Goal: Task Accomplishment & Management: Use online tool/utility

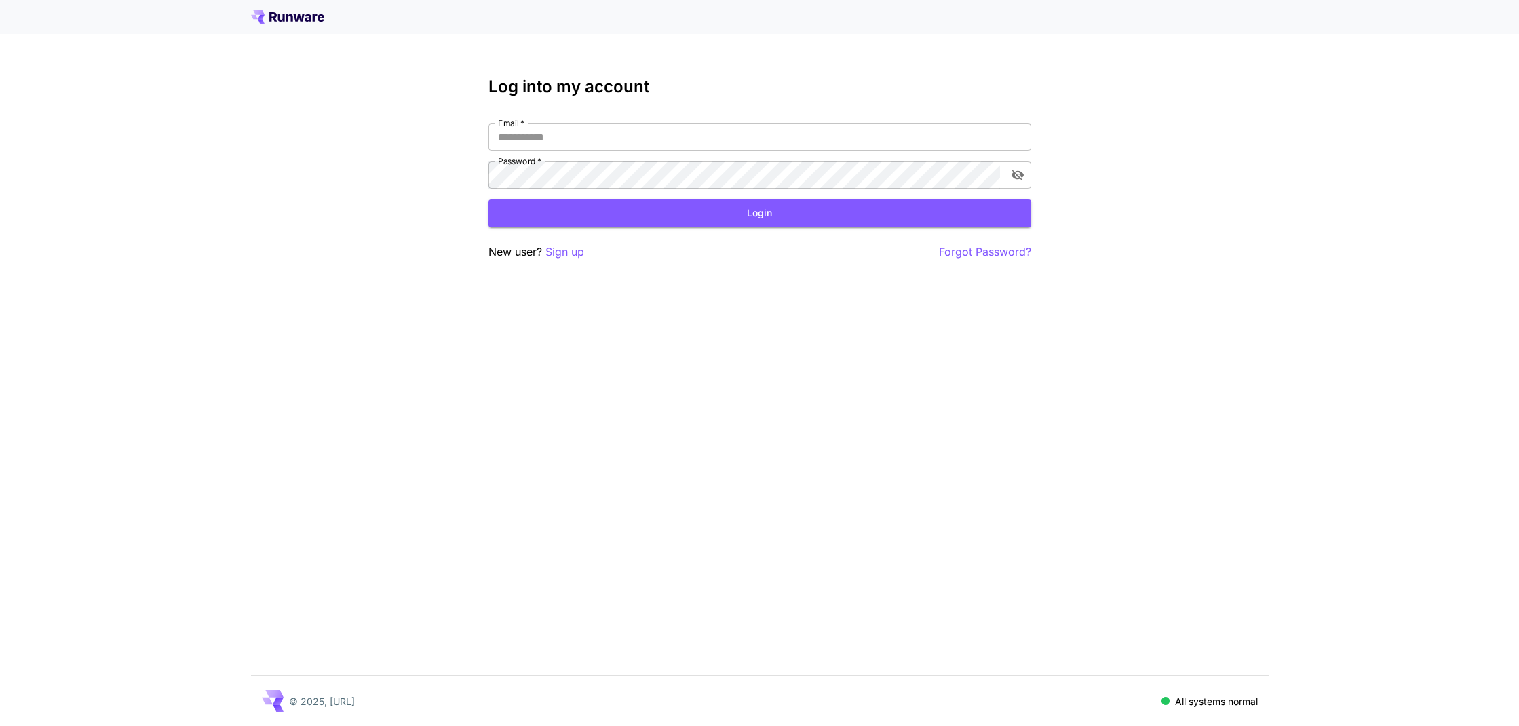
scroll to position [0, 1]
click at [754, 149] on input "Email   *" at bounding box center [759, 136] width 543 height 27
type input "**********"
click at [742, 220] on button "Login" at bounding box center [759, 213] width 543 height 28
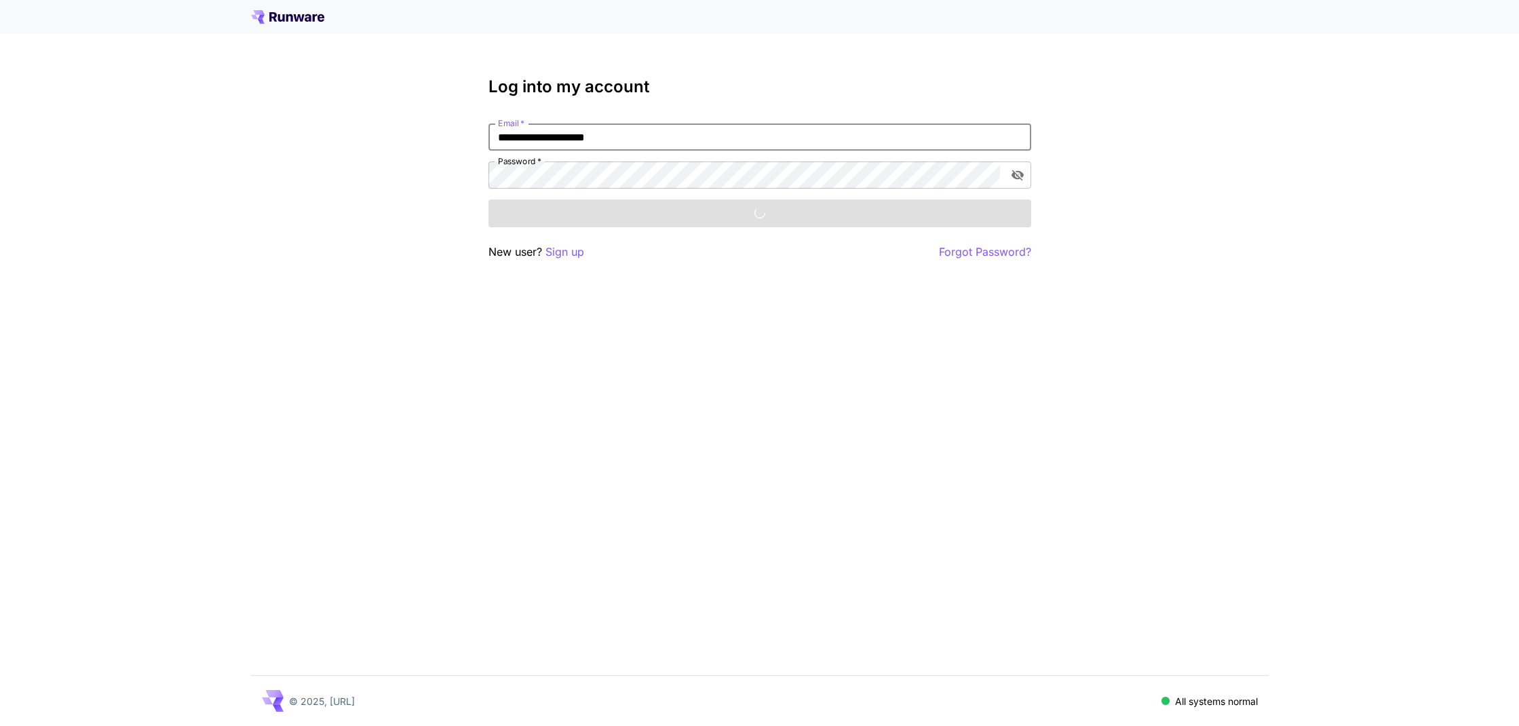
scroll to position [0, 0]
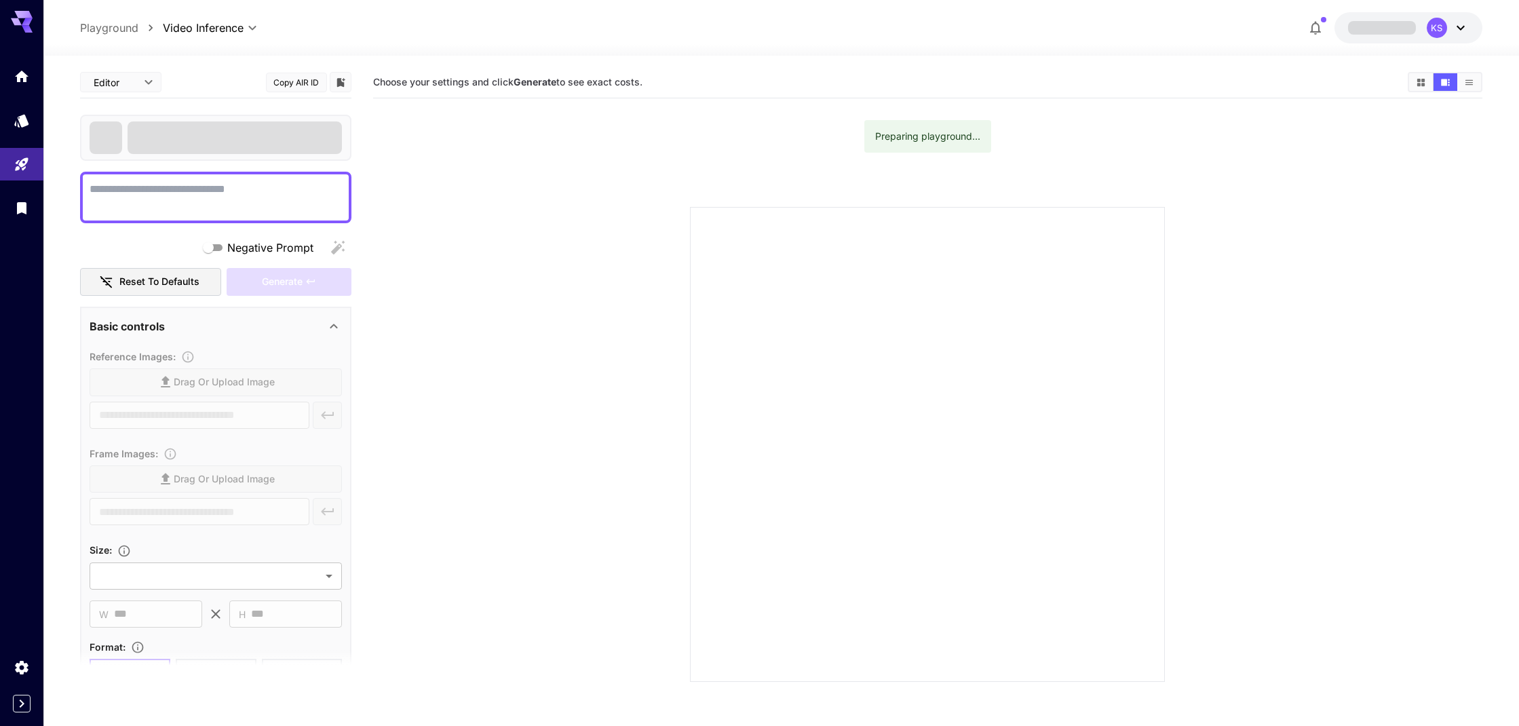
type textarea "**********"
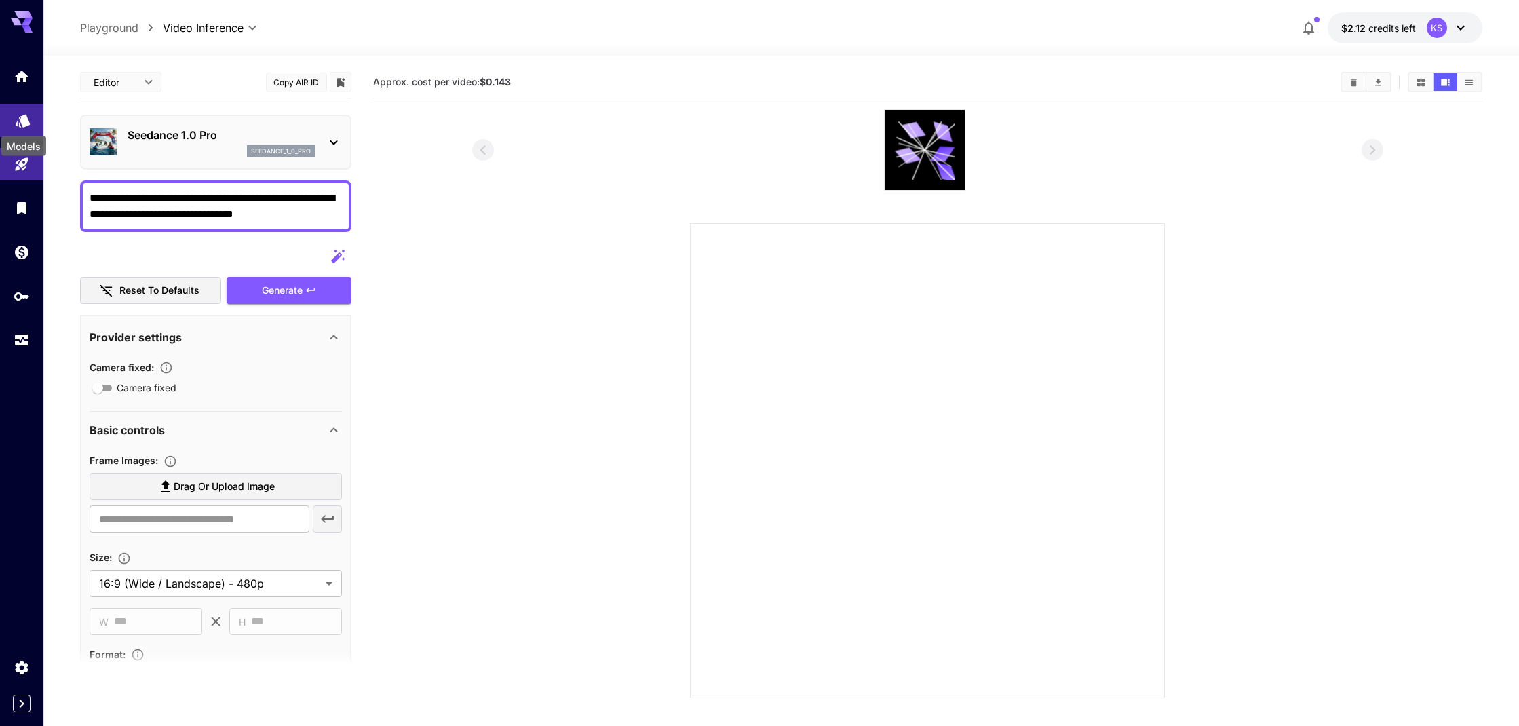
click at [20, 119] on icon "Models" at bounding box center [23, 116] width 14 height 13
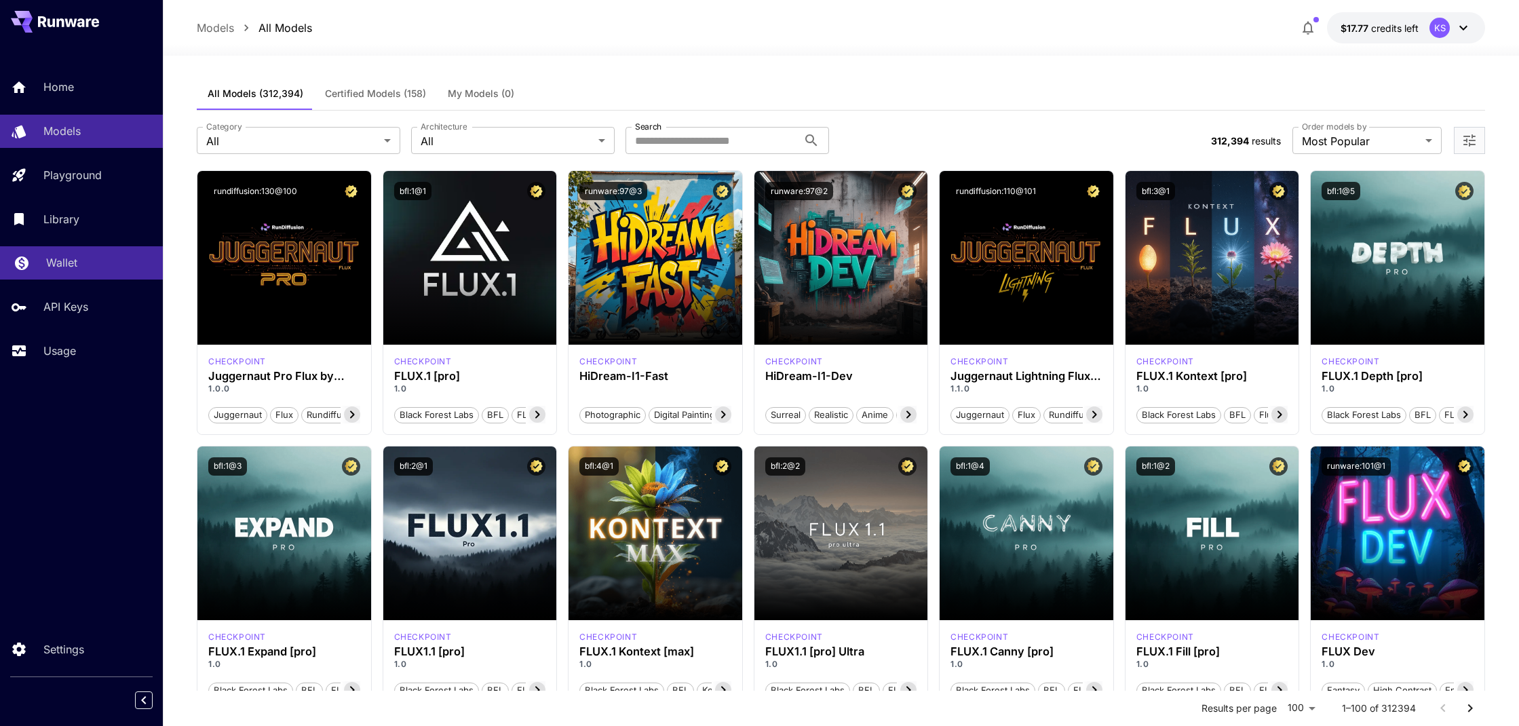
click at [100, 269] on div "Wallet" at bounding box center [99, 262] width 106 height 16
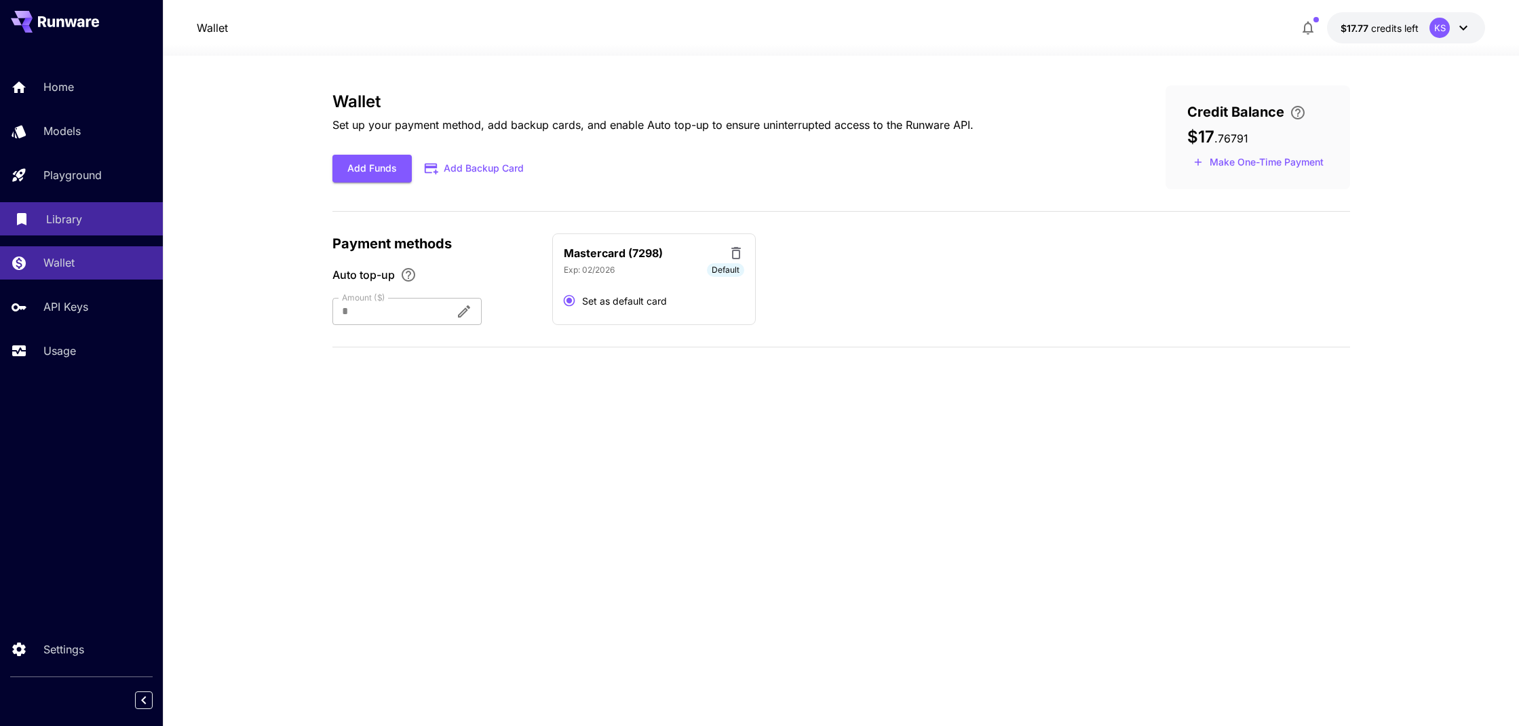
click at [107, 211] on div "Library" at bounding box center [99, 219] width 106 height 16
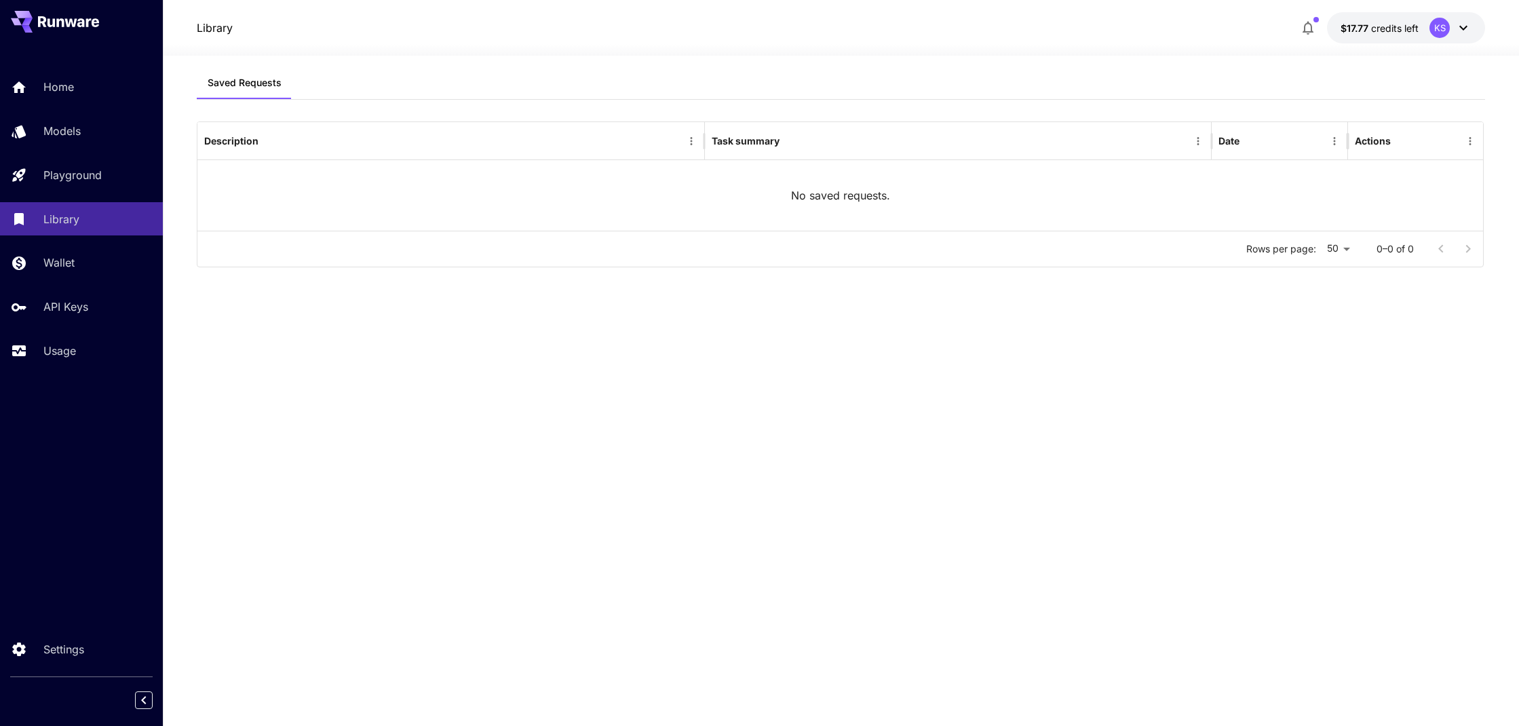
click at [113, 194] on div "Home Models Playground Library Wallet API Keys Usage" at bounding box center [81, 219] width 163 height 296
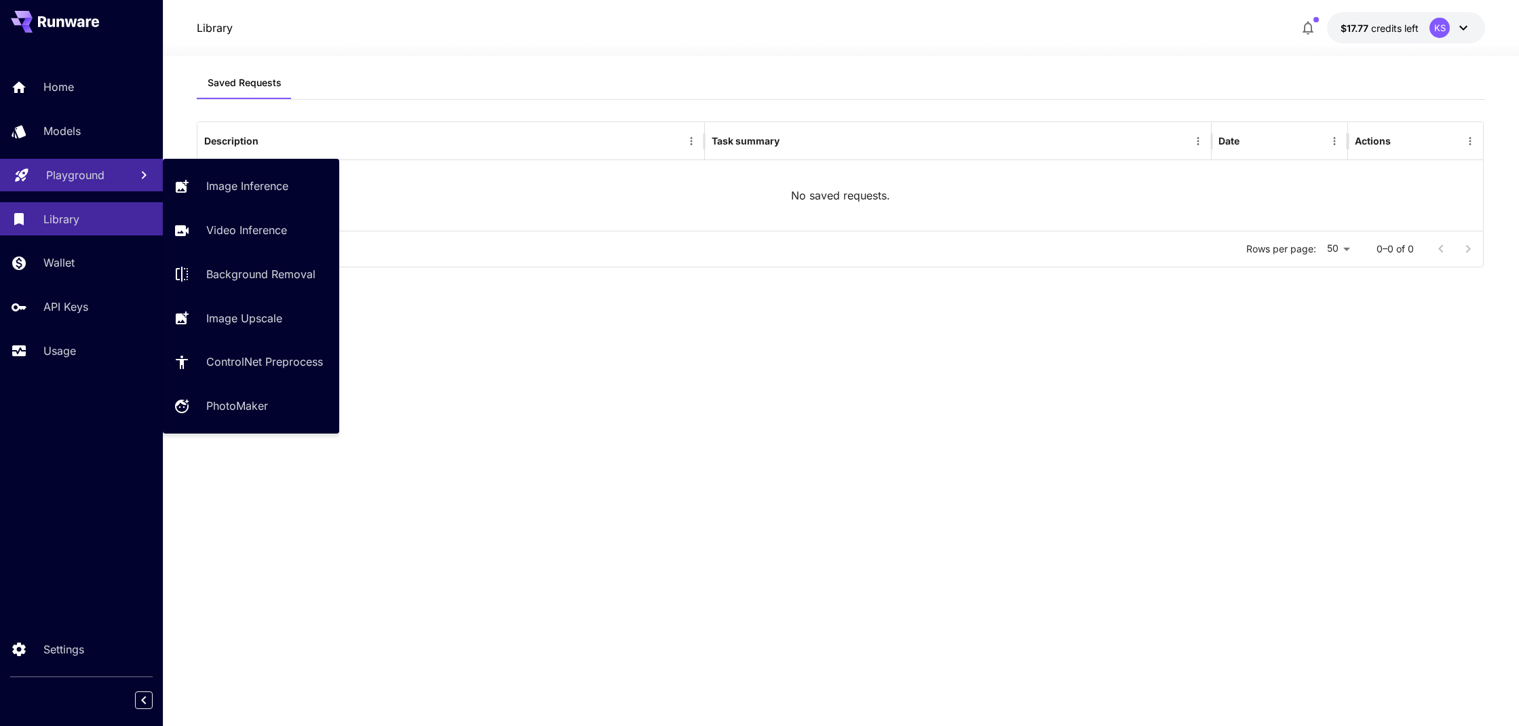
click at [110, 184] on link "Playground" at bounding box center [81, 175] width 163 height 33
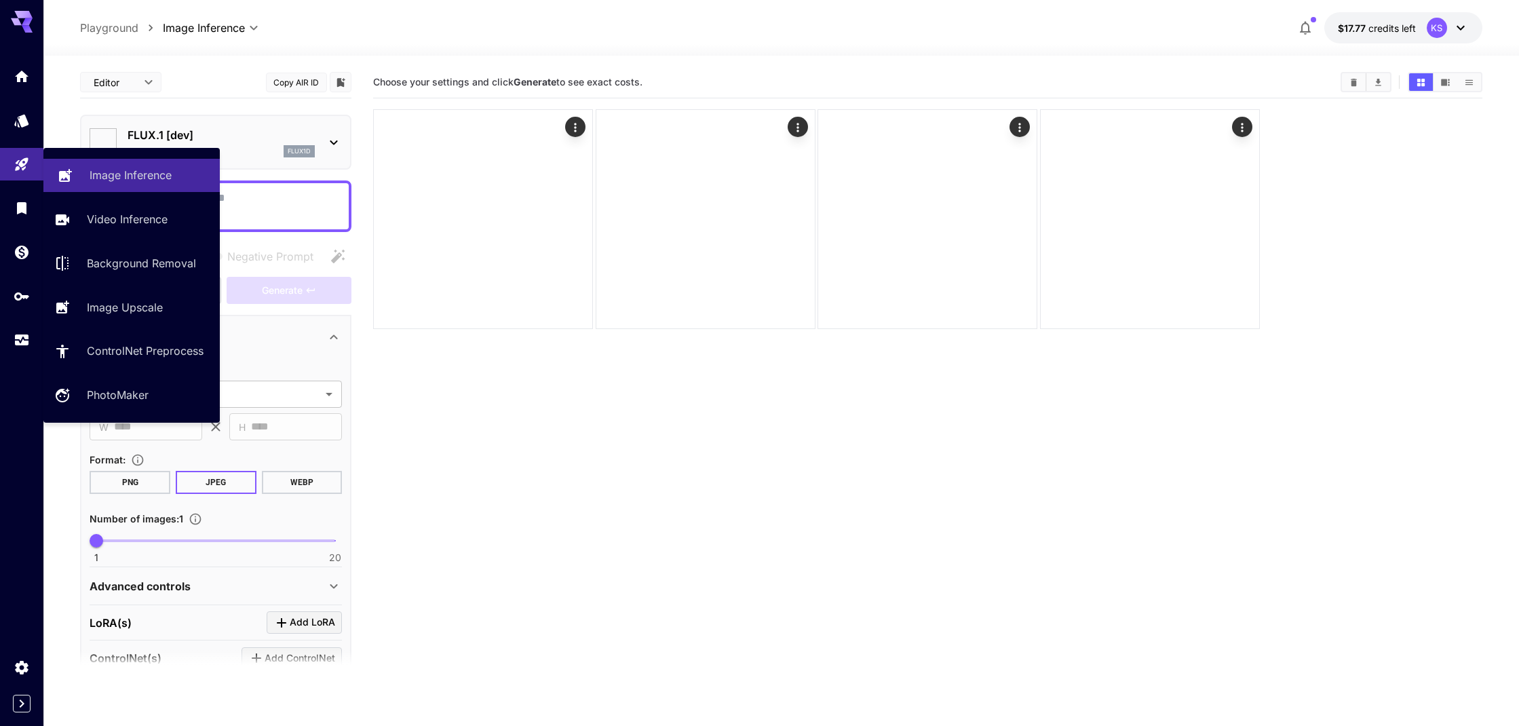
type input "**********"
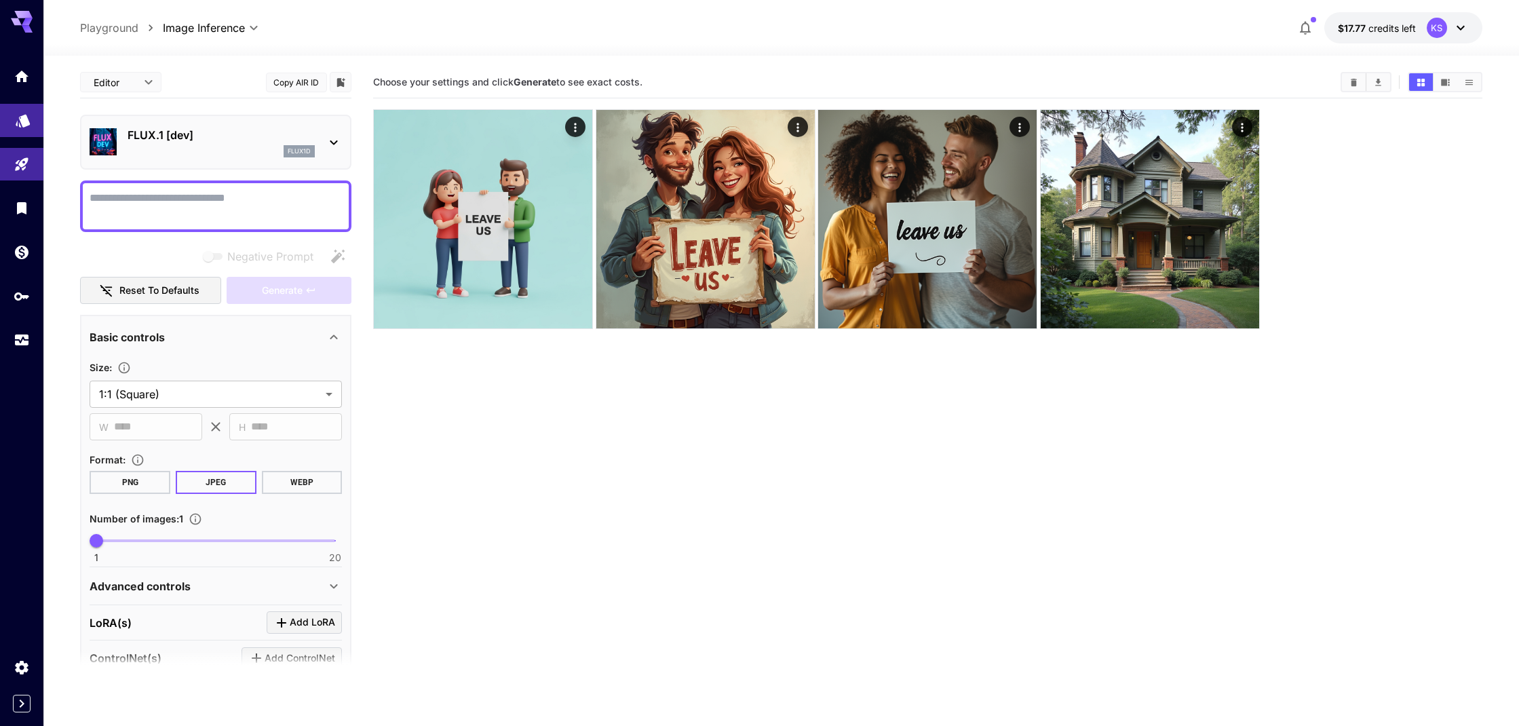
click at [31, 117] on link at bounding box center [21, 120] width 43 height 33
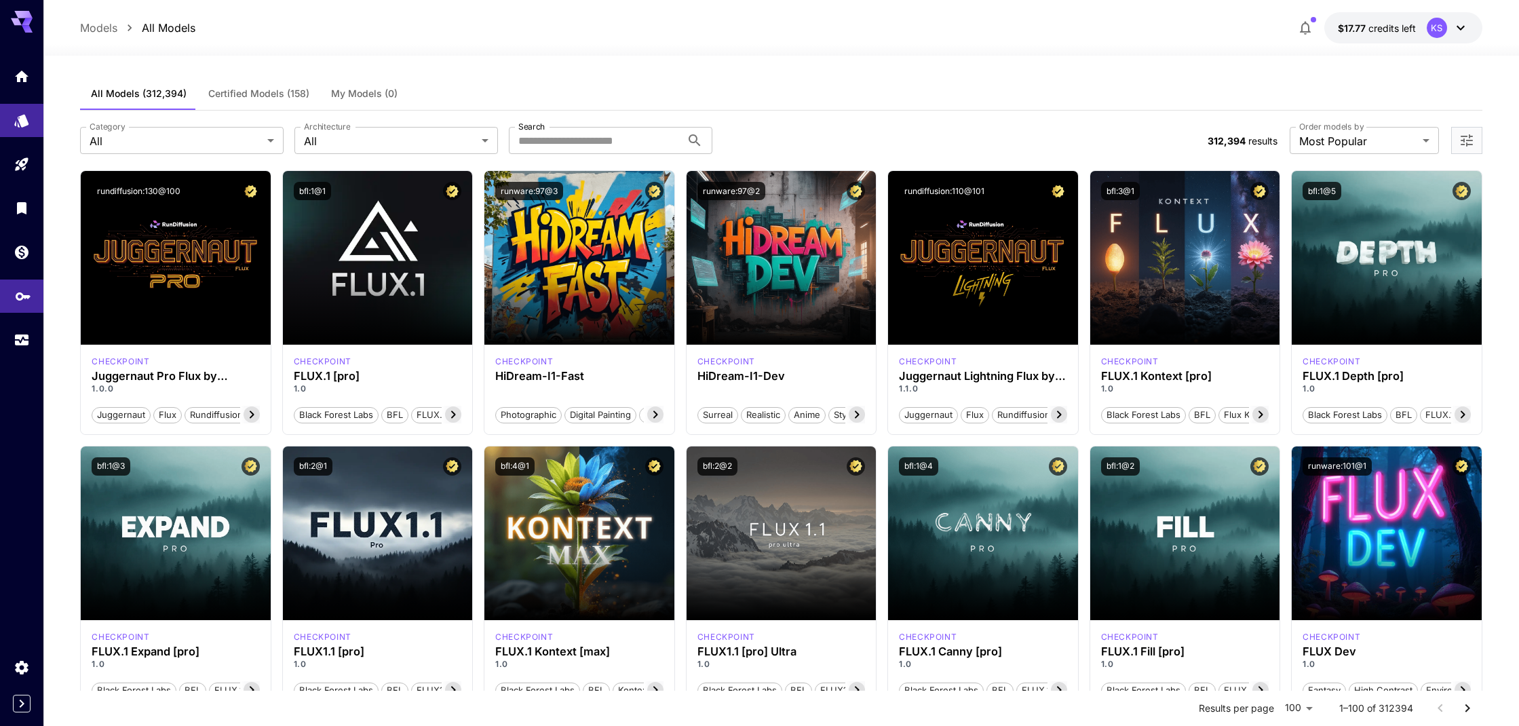
click at [28, 285] on icon "API Keys" at bounding box center [23, 292] width 16 height 16
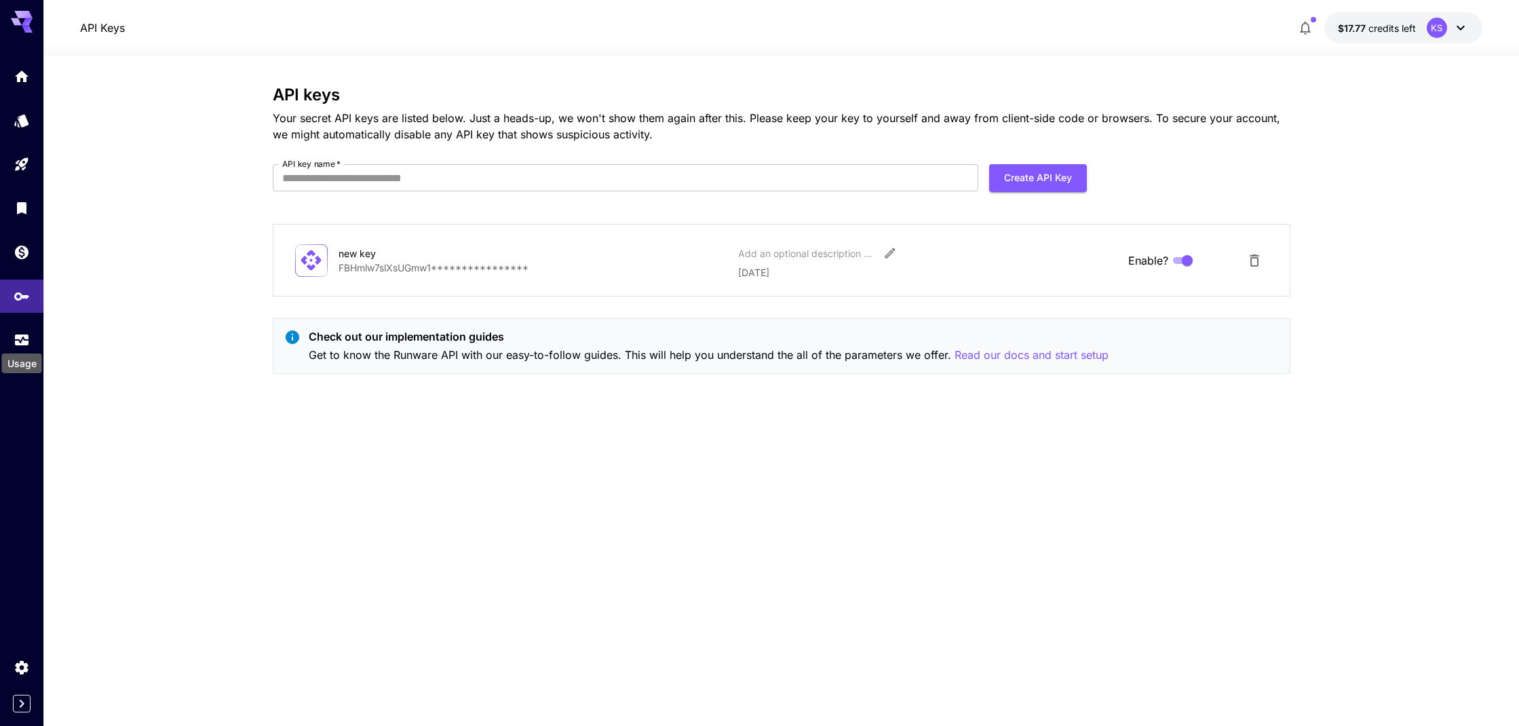
click at [26, 345] on div "Usage" at bounding box center [22, 359] width 43 height 31
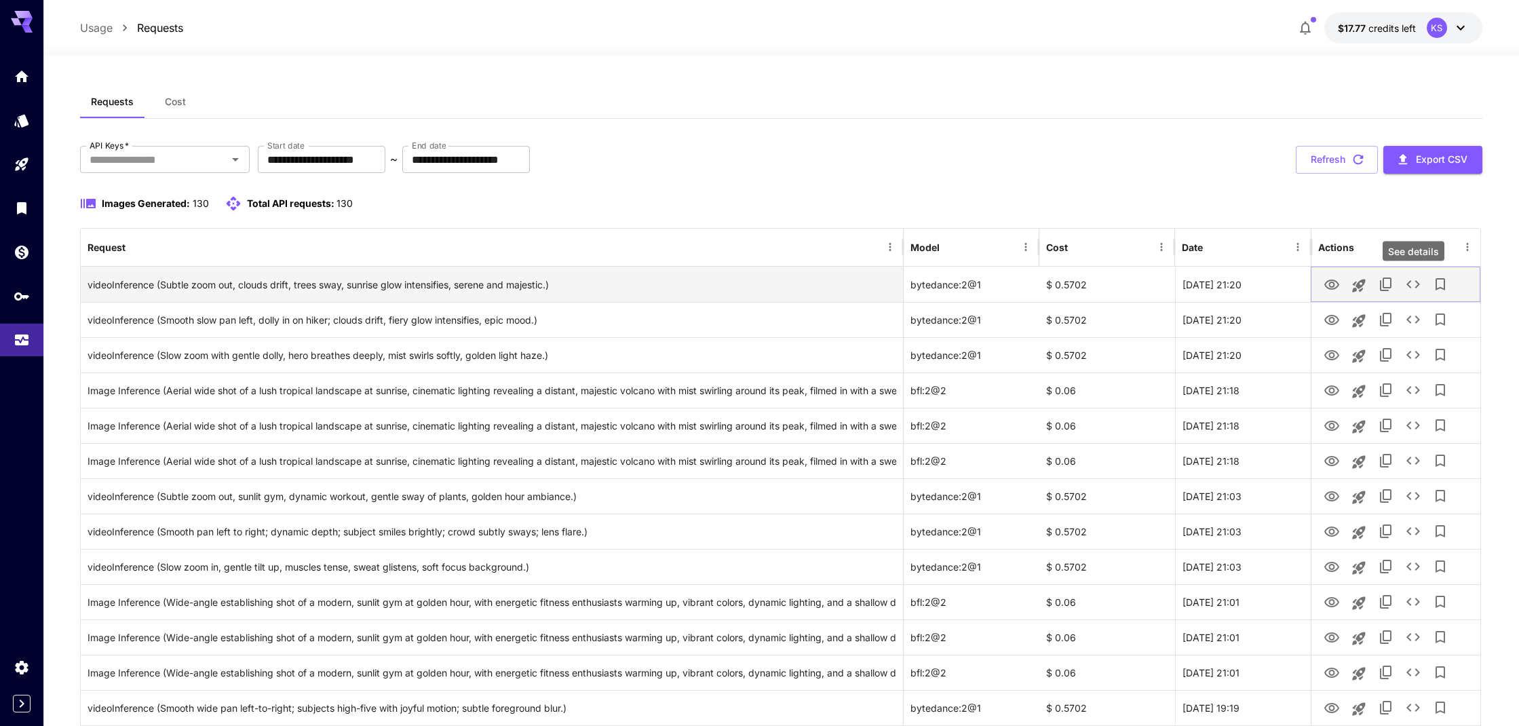
click at [1417, 287] on icon "See details" at bounding box center [1413, 284] width 16 height 16
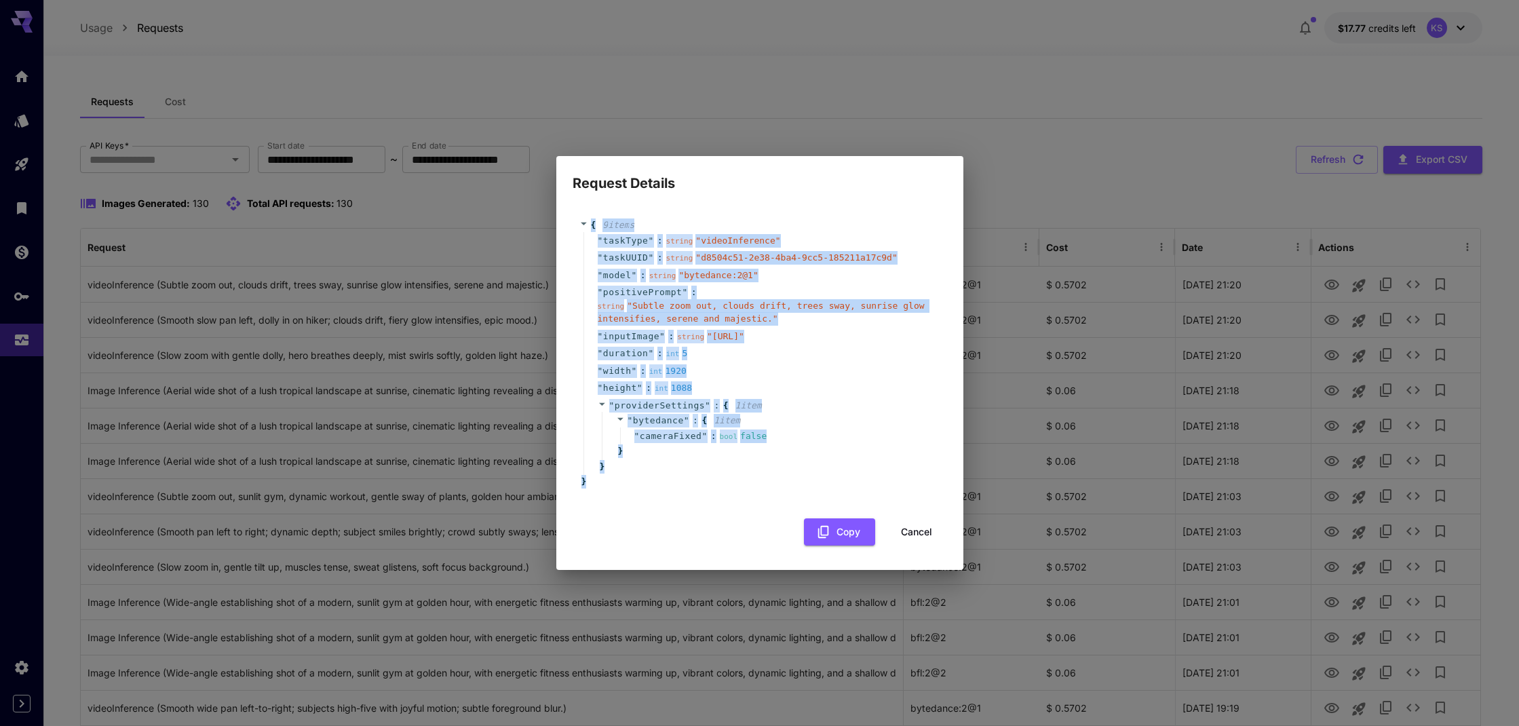
drag, startPoint x: 667, startPoint y: 492, endPoint x: 498, endPoint y: 192, distance: 344.2
click at [498, 192] on div "Request Details { 9 item s " taskType " : string " videoInference " " taskUUID …" at bounding box center [759, 363] width 1519 height 726
click at [918, 543] on button "Cancel" at bounding box center [916, 532] width 61 height 28
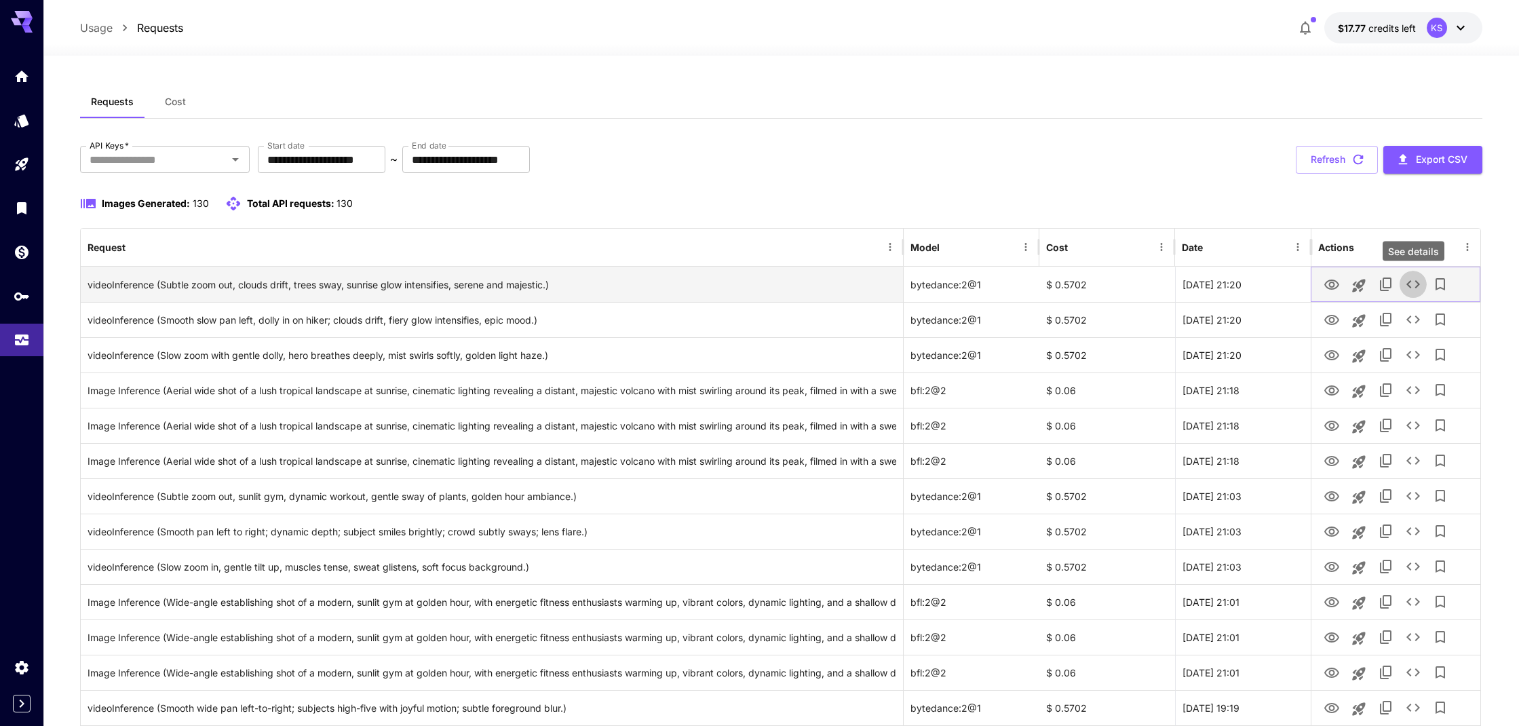
click at [1406, 282] on icon "See details" at bounding box center [1413, 284] width 16 height 16
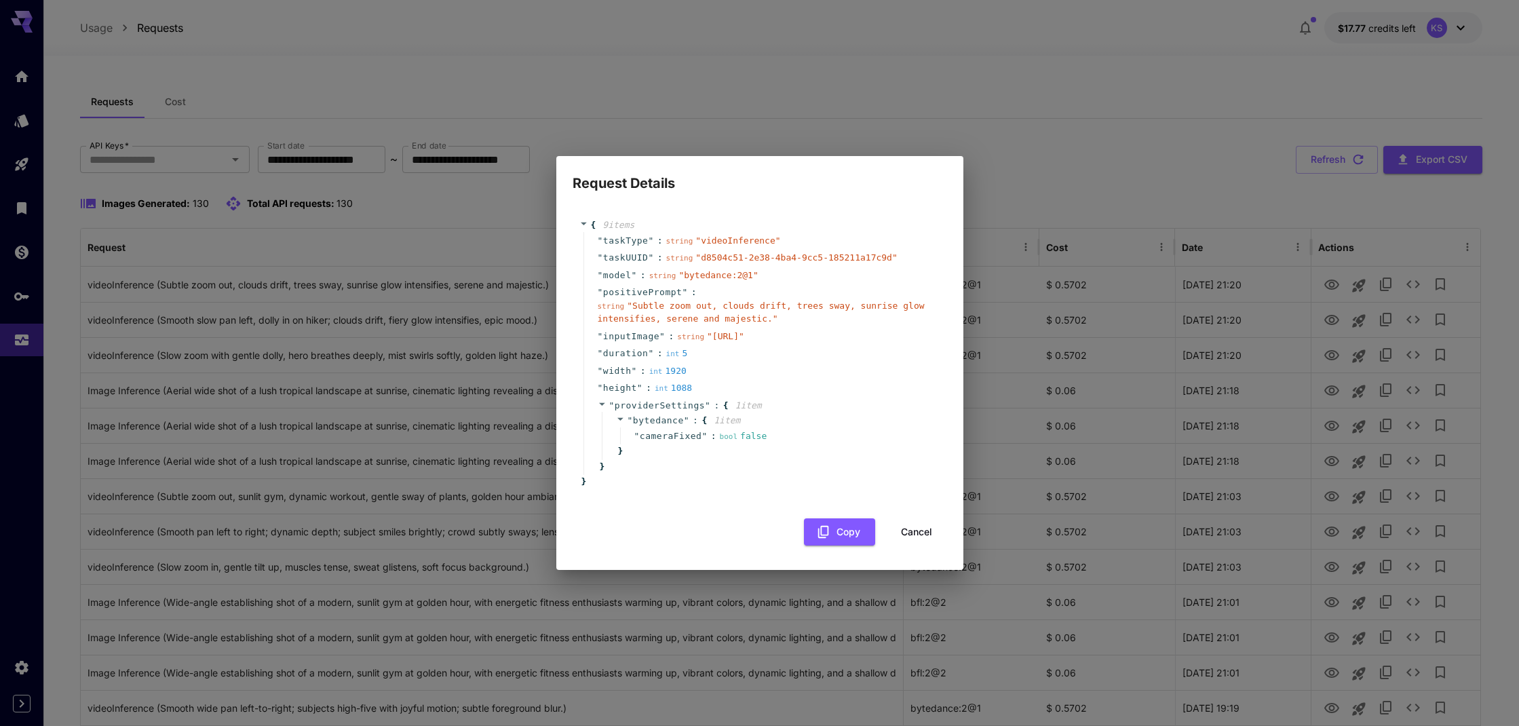
click at [900, 546] on button "Cancel" at bounding box center [916, 532] width 61 height 28
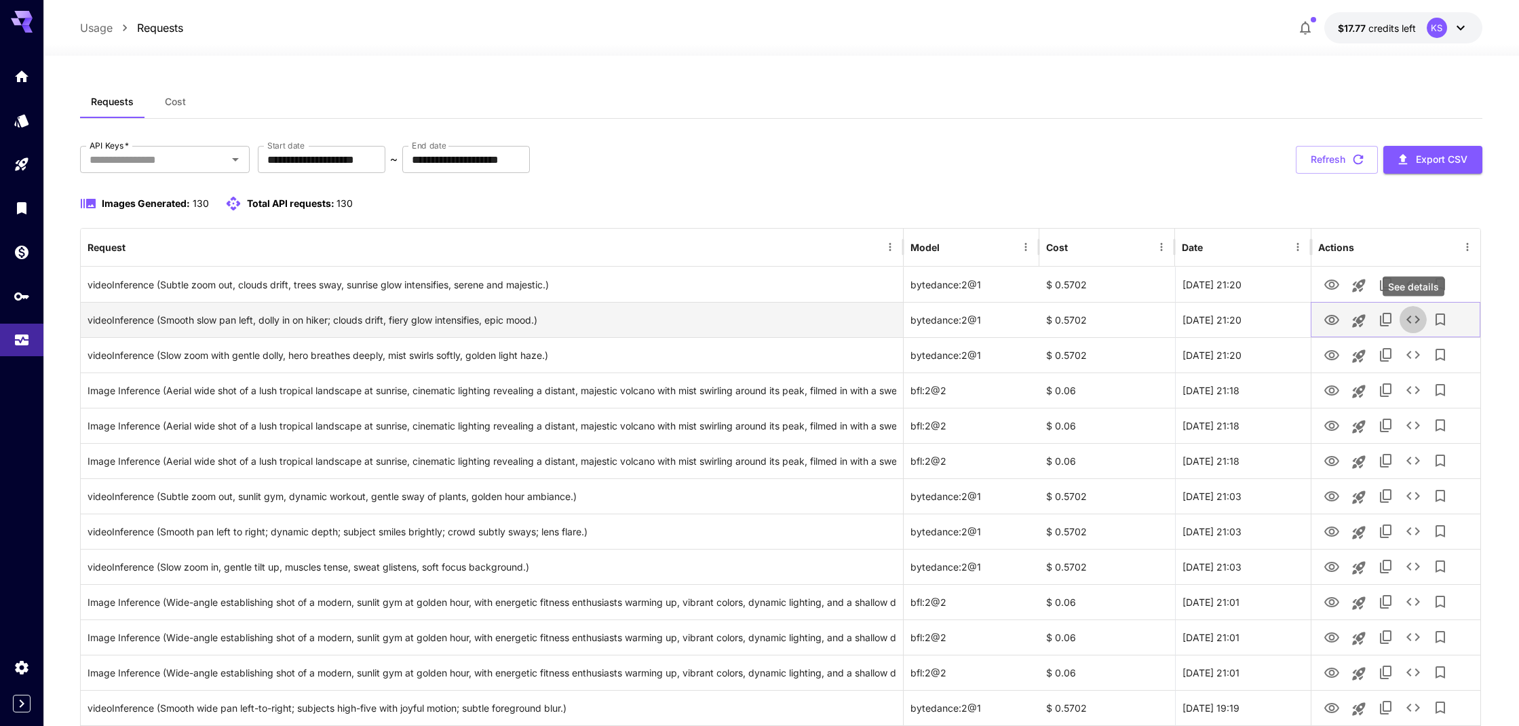
click at [1417, 320] on icon "See details" at bounding box center [1413, 319] width 16 height 16
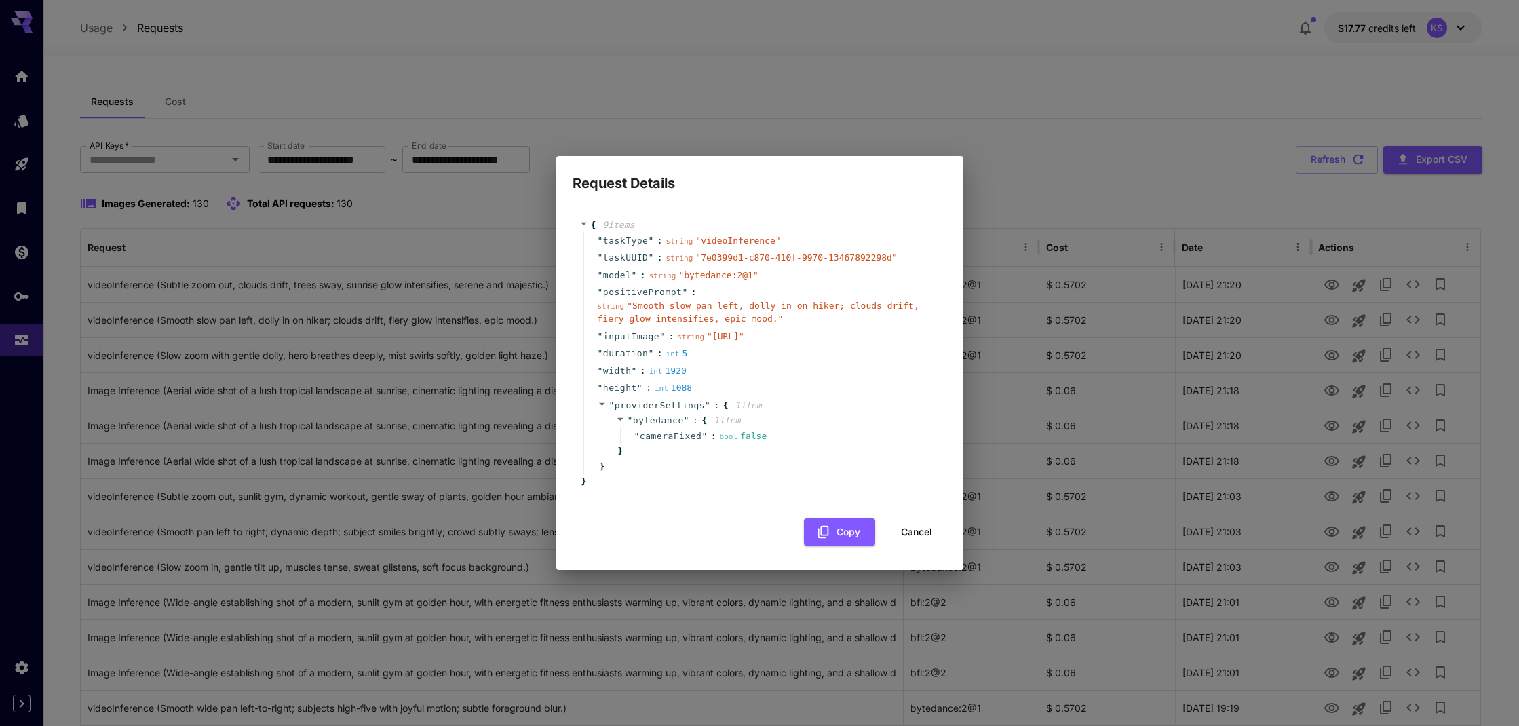
click at [707, 341] on span "" [URL] "" at bounding box center [725, 336] width 37 height 10
drag, startPoint x: 720, startPoint y: 350, endPoint x: 693, endPoint y: 348, distance: 26.5
click at [687, 343] on div "string " [URL] "" at bounding box center [710, 337] width 67 height 14
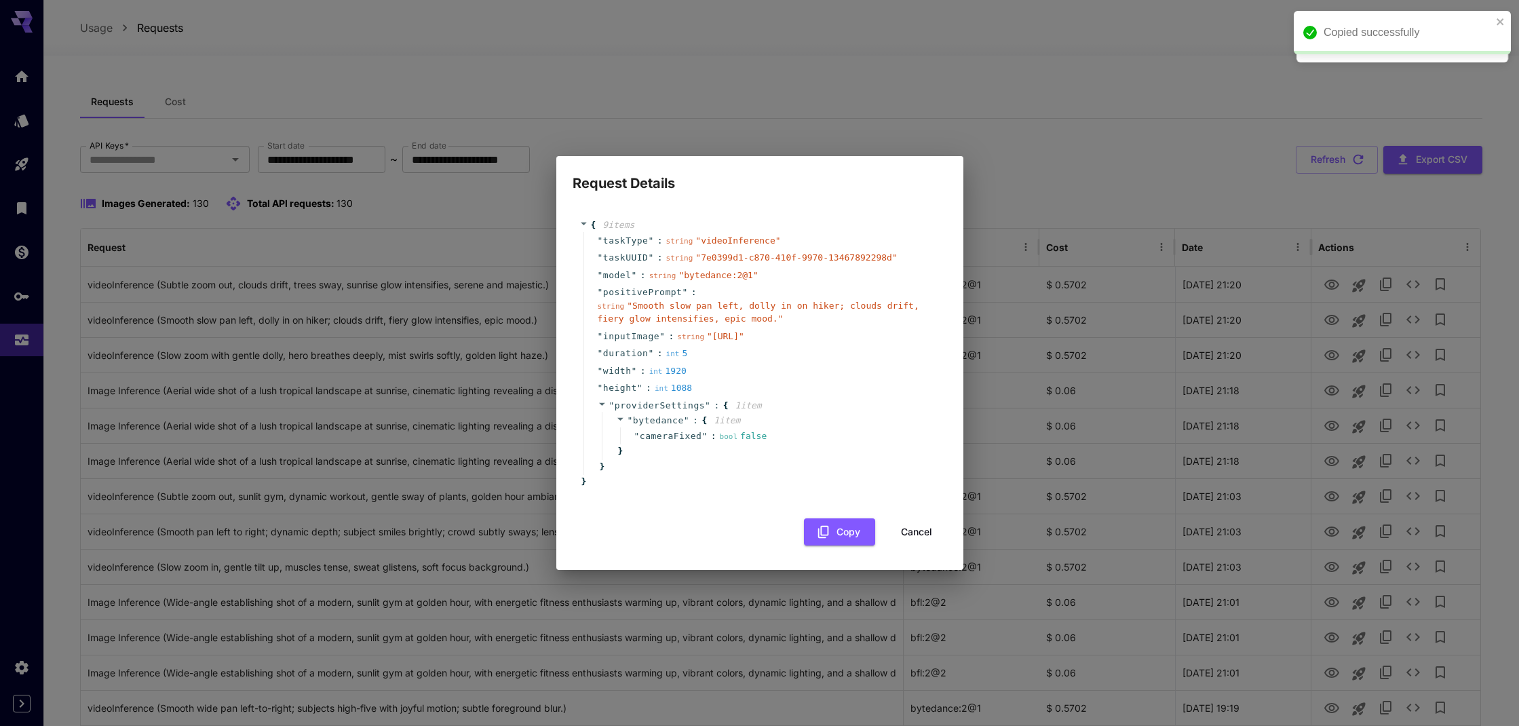
drag, startPoint x: 782, startPoint y: 355, endPoint x: 769, endPoint y: 427, distance: 73.1
click at [744, 343] on div "string " [URL] "" at bounding box center [710, 337] width 67 height 14
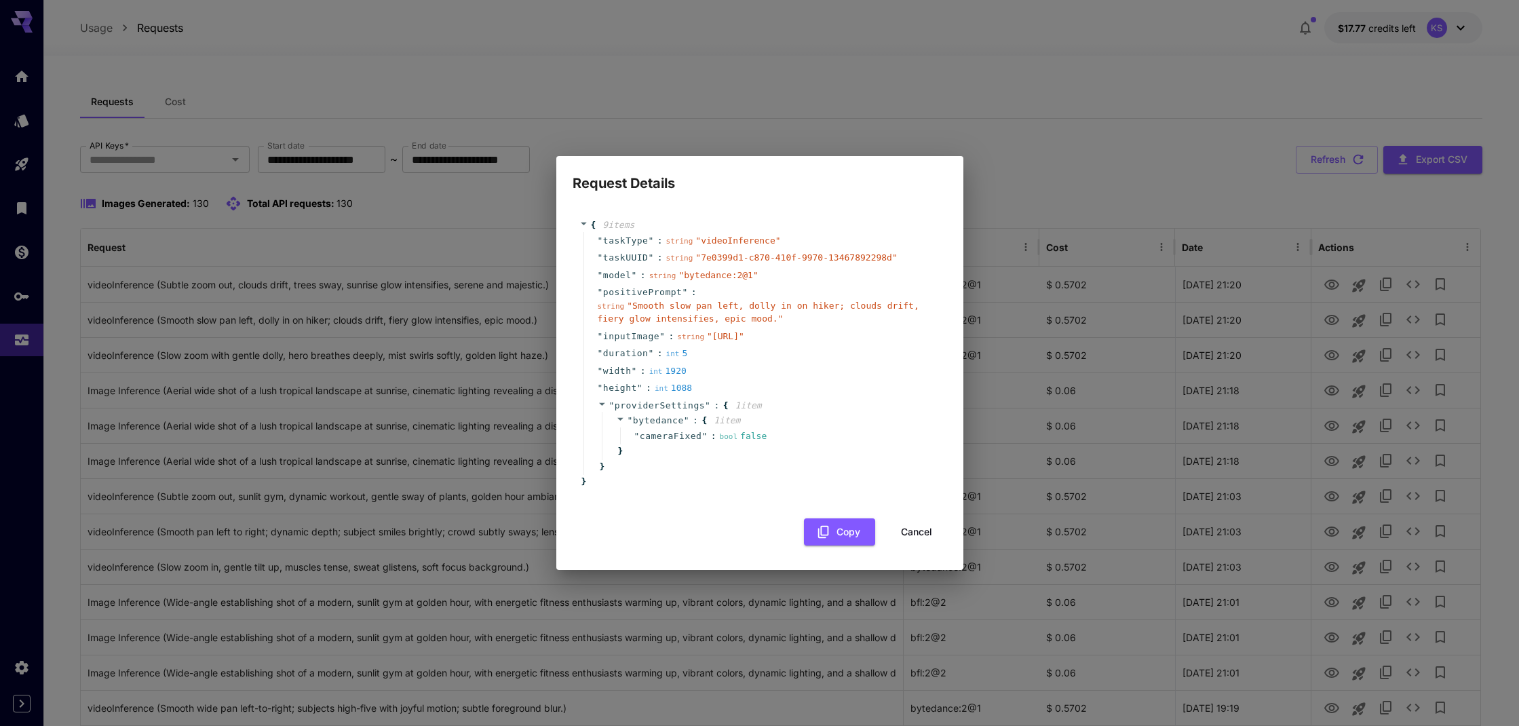
click at [931, 540] on button "Cancel" at bounding box center [916, 532] width 61 height 28
